Goal: Information Seeking & Learning: Compare options

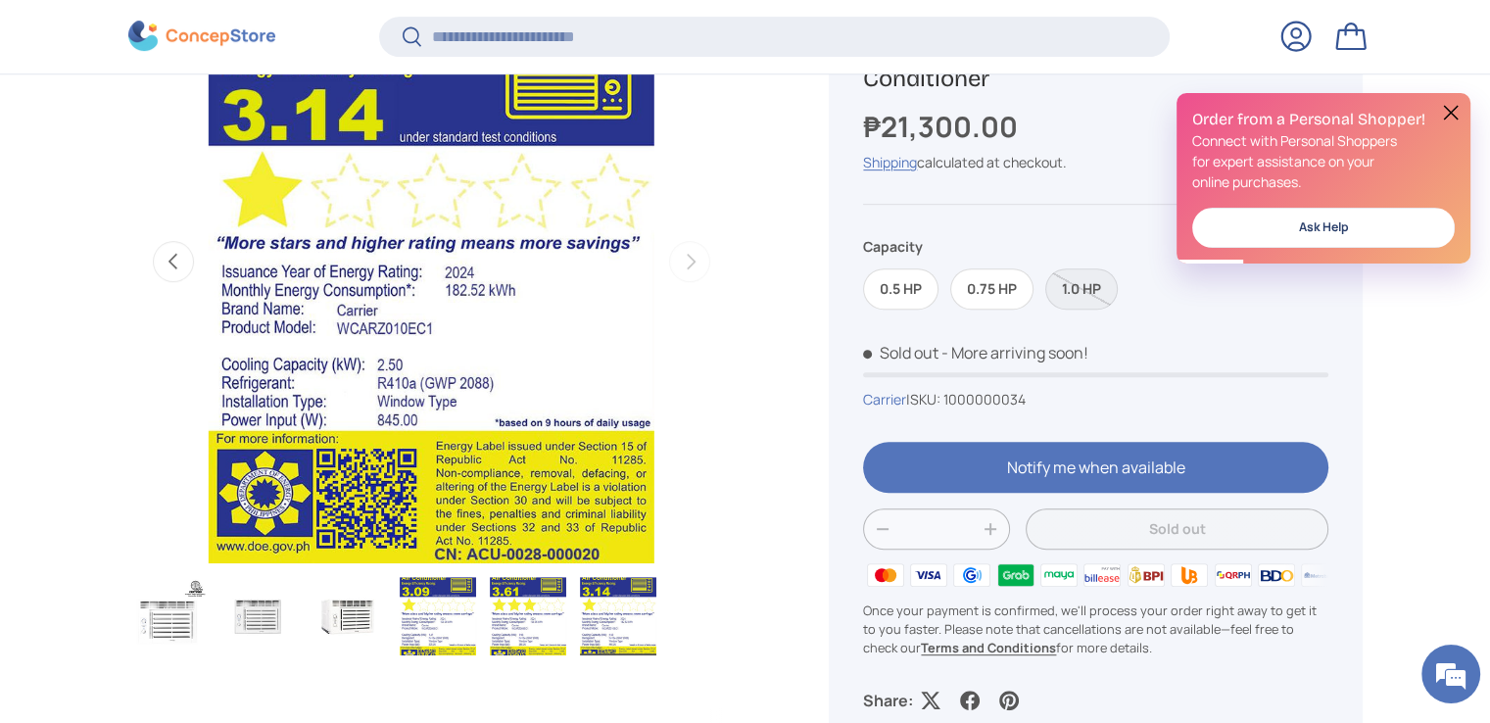
click at [1446, 115] on button at bounding box center [1451, 113] width 24 height 24
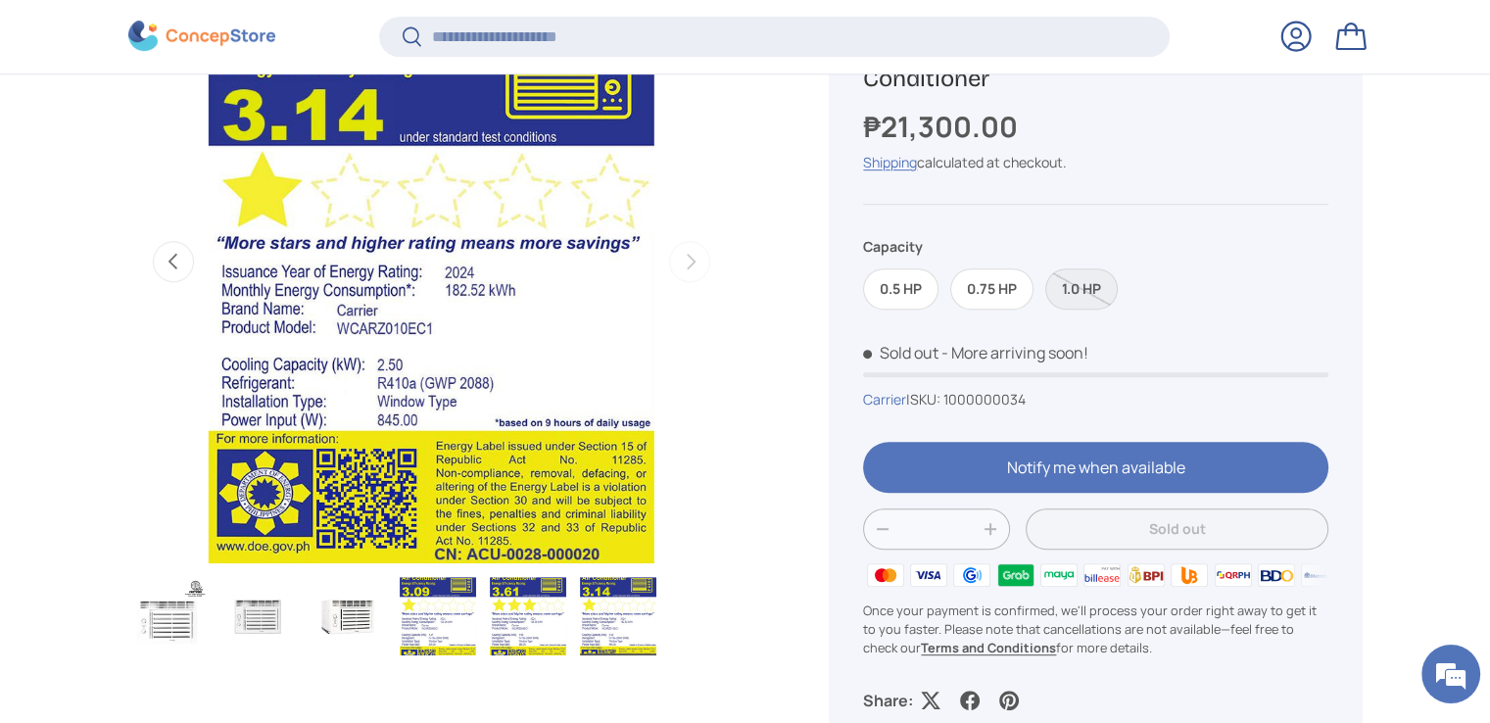
click at [994, 289] on label "0.75 HP" at bounding box center [991, 289] width 83 height 42
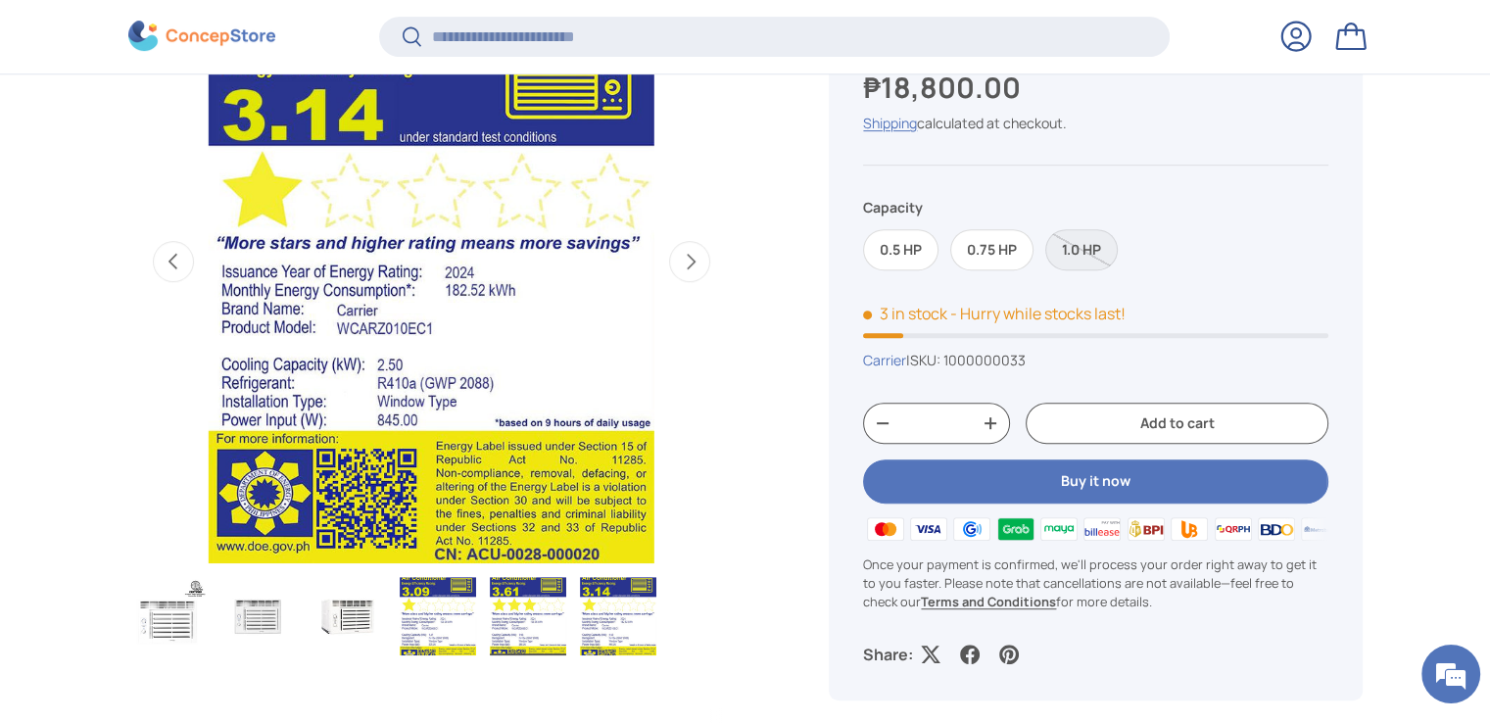
scroll to position [0, 2469]
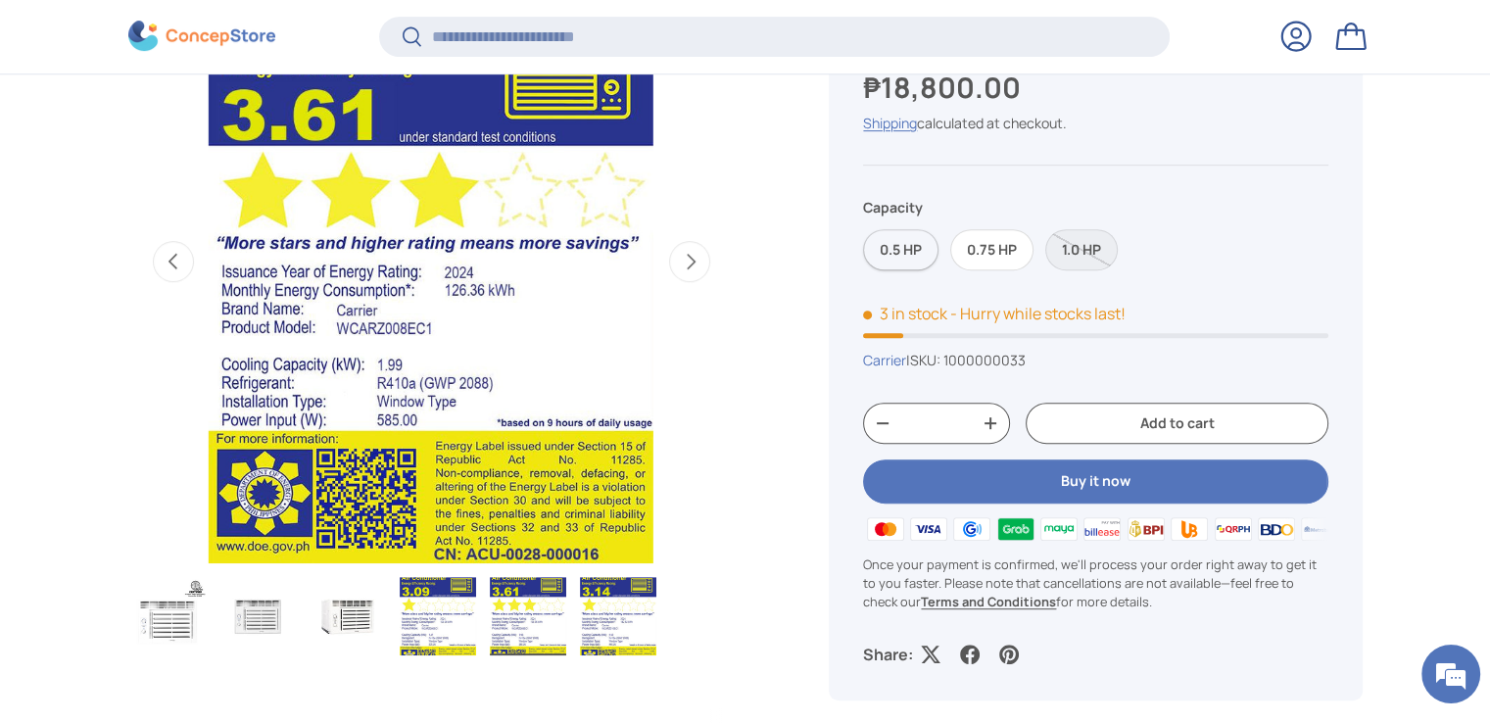
click at [890, 241] on label "0.5 HP" at bounding box center [900, 250] width 75 height 42
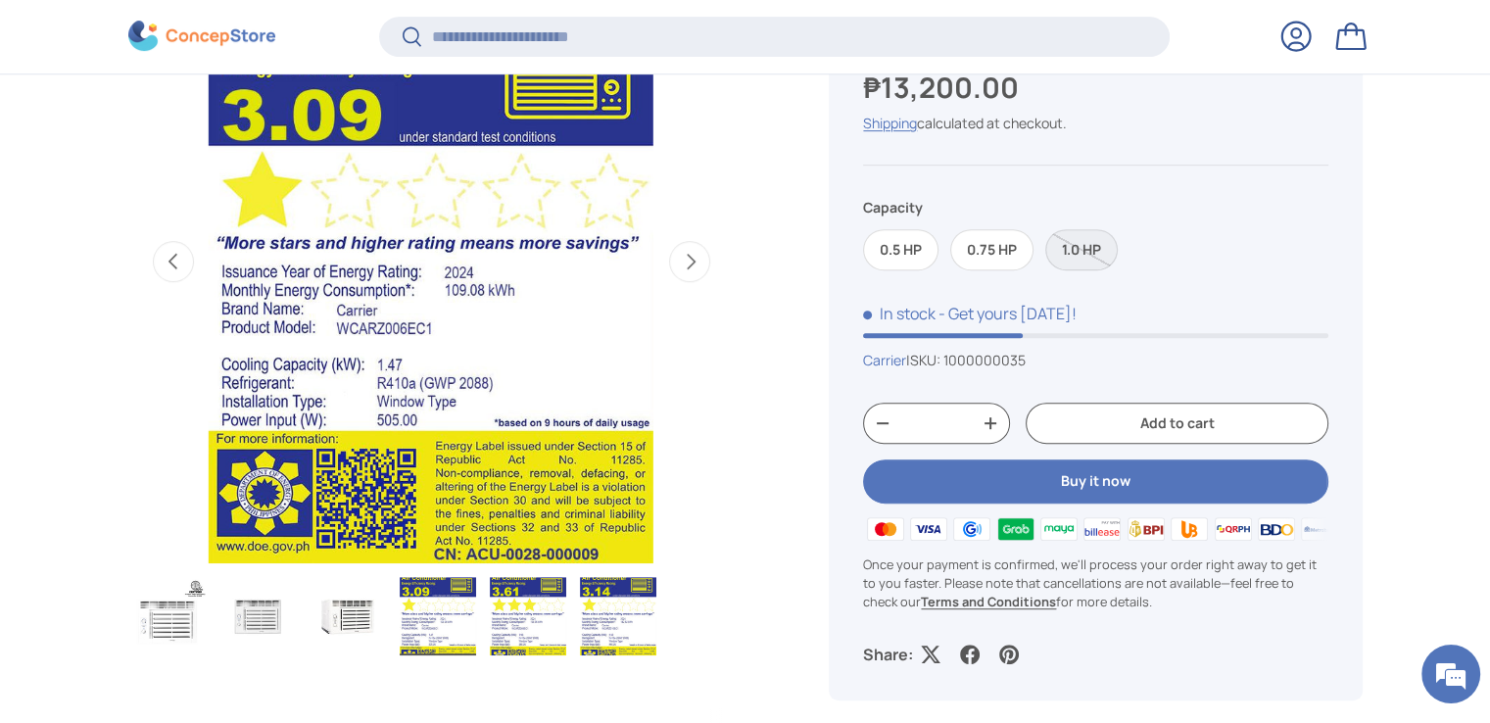
click at [1079, 252] on label "1.0 HP" at bounding box center [1081, 250] width 72 height 42
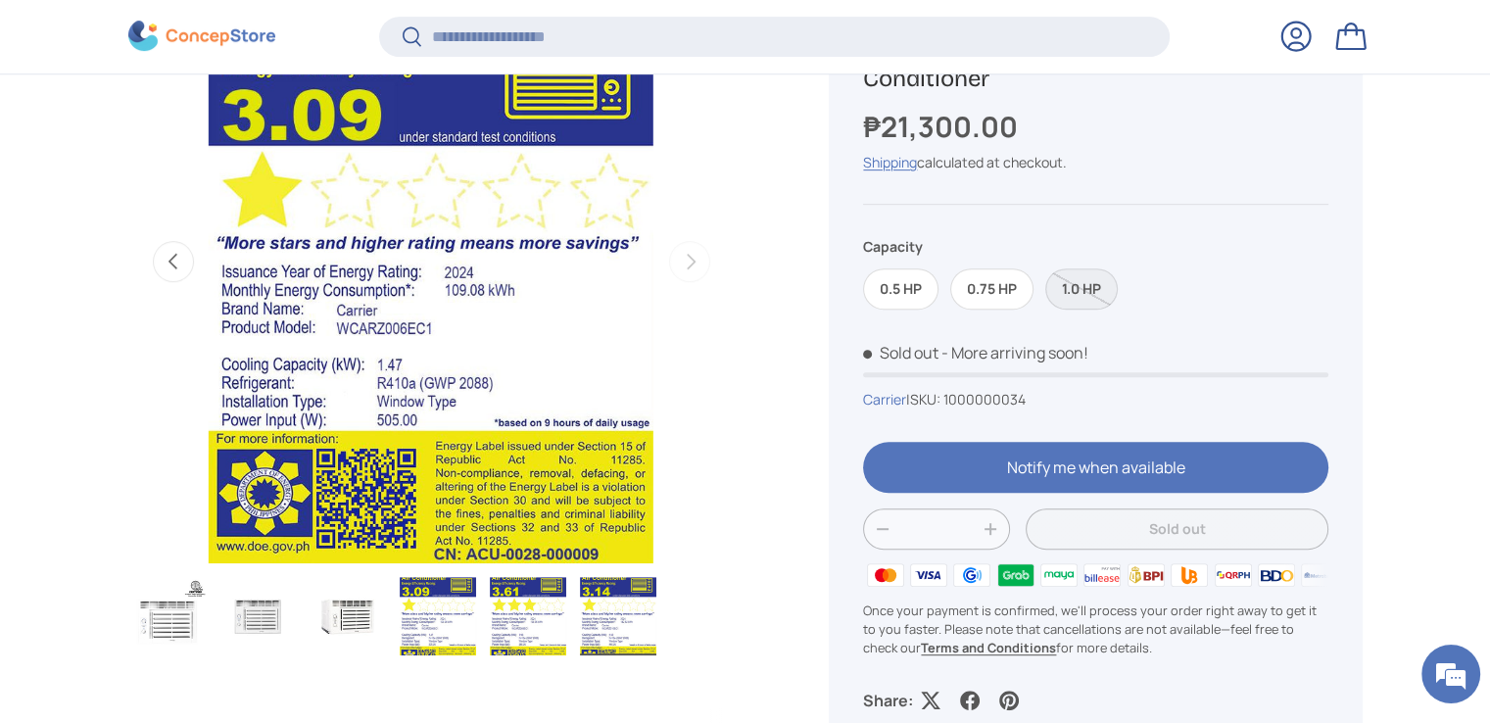
scroll to position [0, 3087]
click at [1012, 273] on label "0.75 HP" at bounding box center [991, 289] width 83 height 42
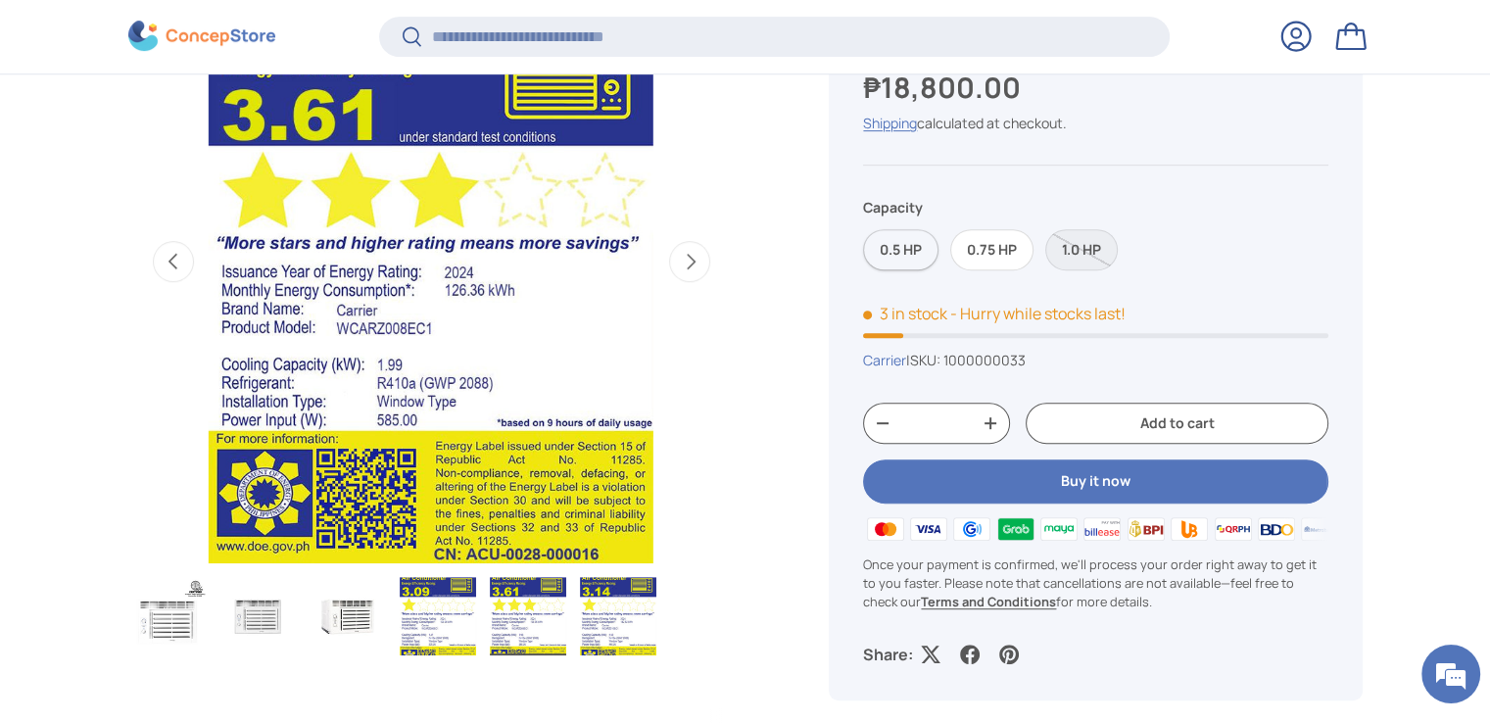
click at [881, 252] on label "0.5 HP" at bounding box center [900, 250] width 75 height 42
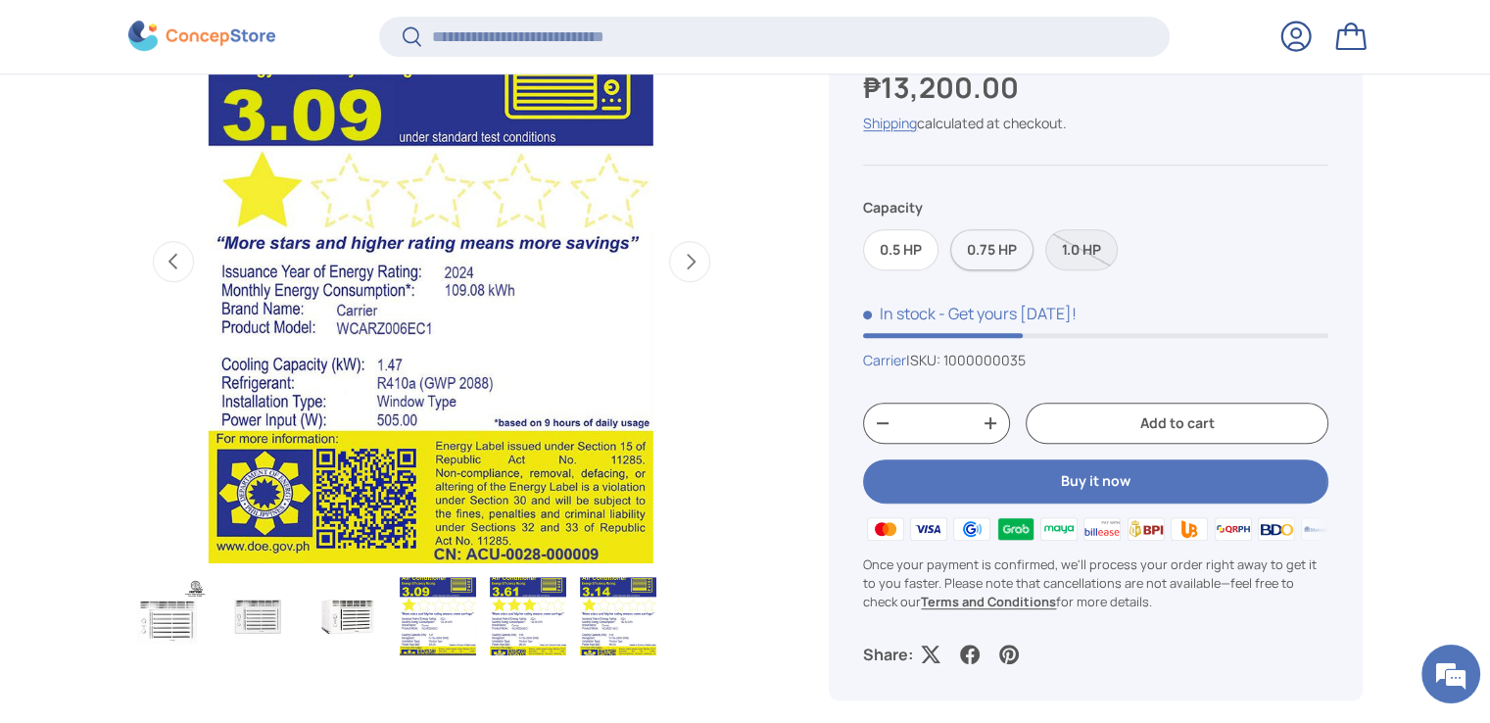
click at [993, 252] on label "0.75 HP" at bounding box center [991, 250] width 83 height 42
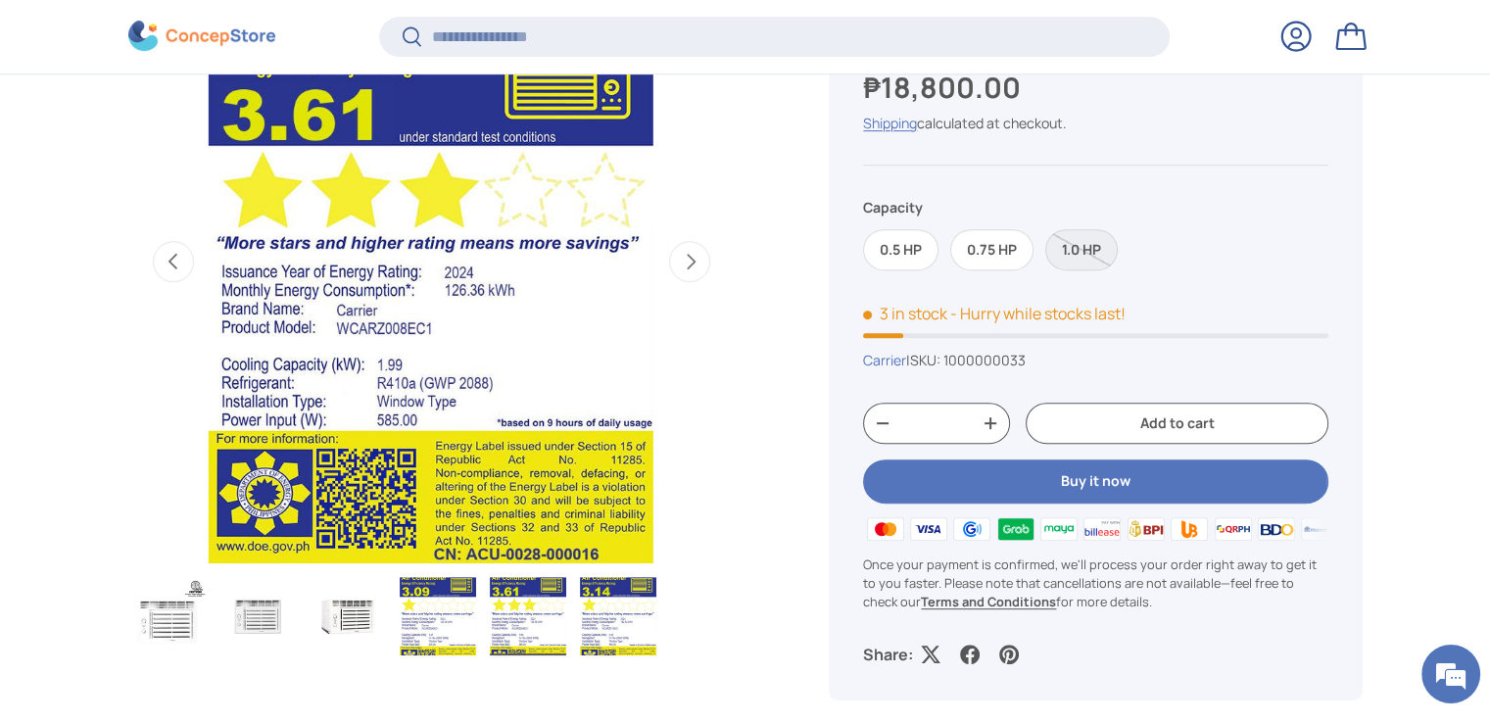
click at [1086, 242] on label "1.0 HP" at bounding box center [1081, 250] width 72 height 42
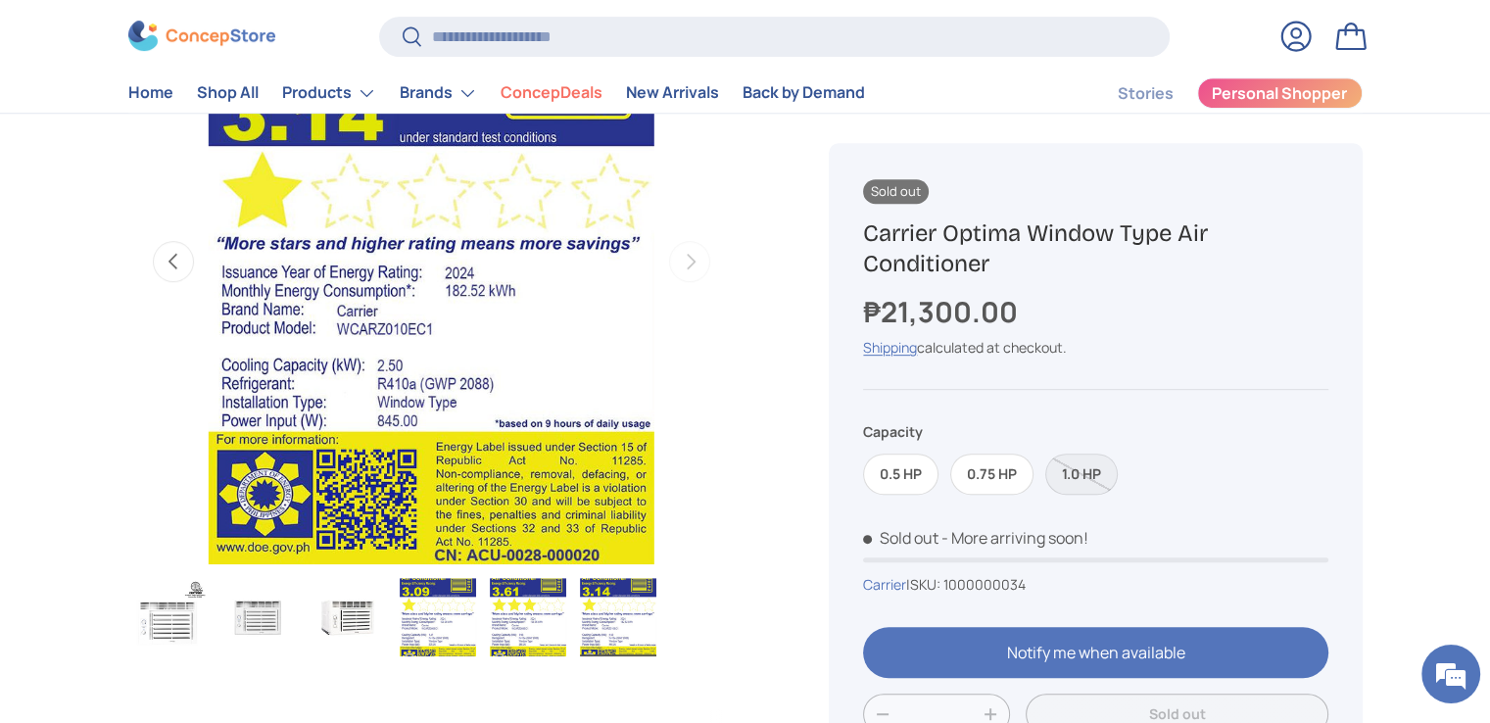
scroll to position [392, 0]
